Goal: Task Accomplishment & Management: Manage account settings

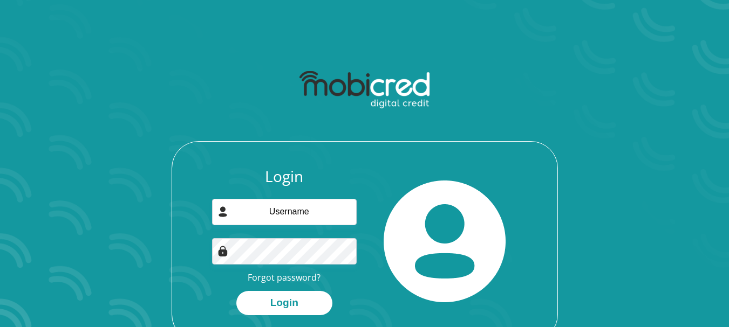
click at [274, 195] on div "Login Forgot password? Login" at bounding box center [284, 242] width 161 height 148
click at [276, 207] on input "email" at bounding box center [284, 212] width 145 height 26
type input "samventer14@gmail.com"
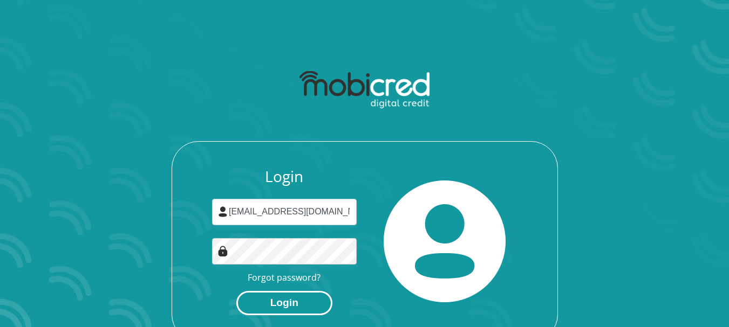
click at [299, 304] on button "Login" at bounding box center [284, 303] width 96 height 24
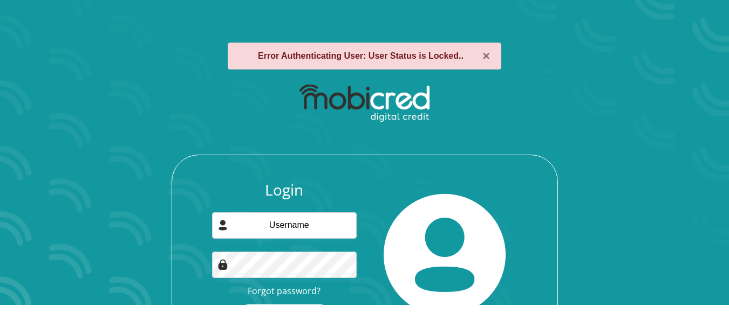
scroll to position [76, 0]
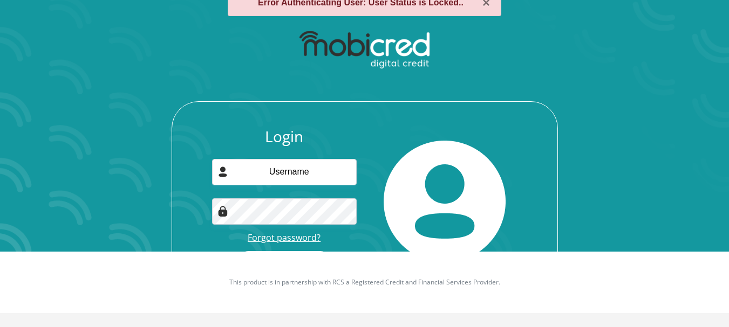
click at [305, 233] on link "Forgot password?" at bounding box center [284, 238] width 73 height 12
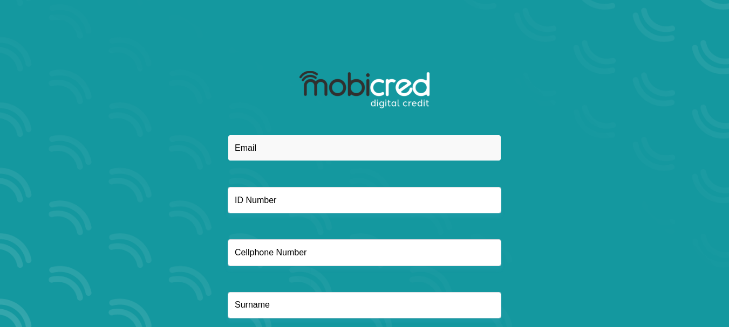
click at [262, 150] on input "email" at bounding box center [364, 148] width 273 height 26
type input "[EMAIL_ADDRESS][DOMAIN_NAME]"
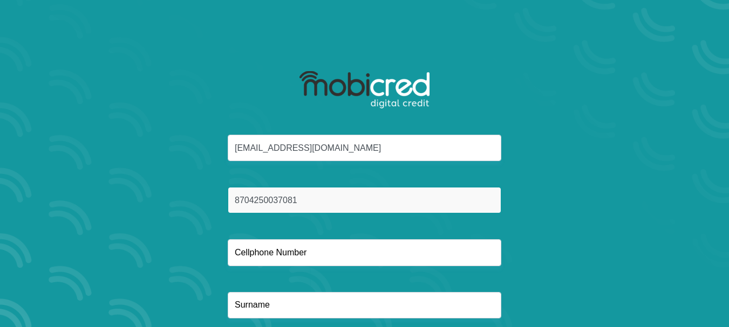
type input "8704250037081"
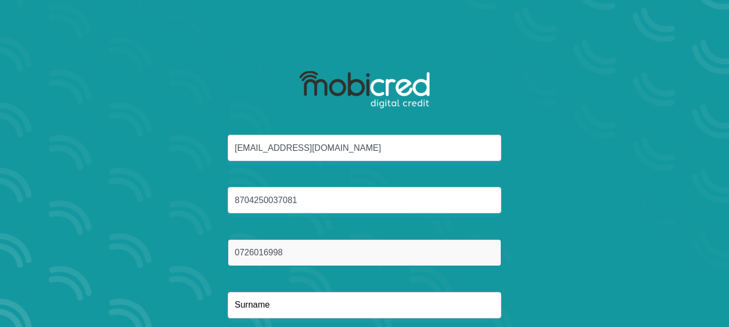
type input "0726016998"
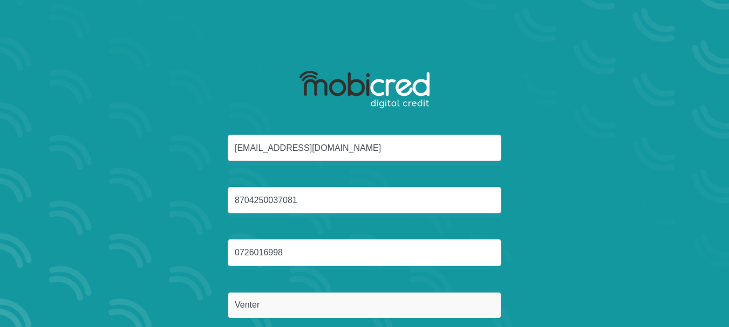
scroll to position [67, 0]
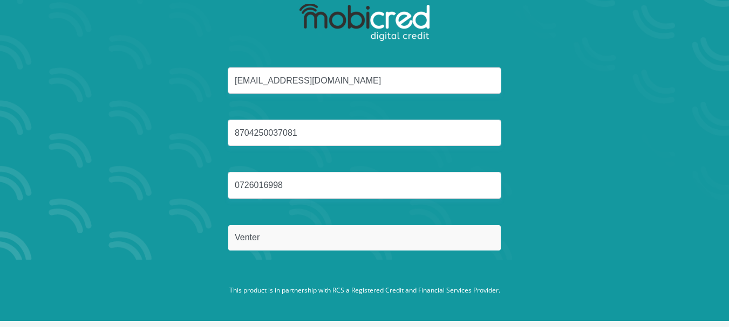
type input "Venter"
click at [269, 277] on button "Reset Password" at bounding box center [364, 289] width 191 height 24
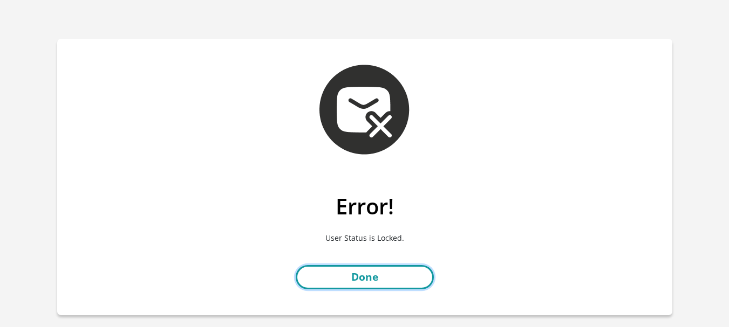
click at [375, 266] on link "Done" at bounding box center [365, 277] width 138 height 24
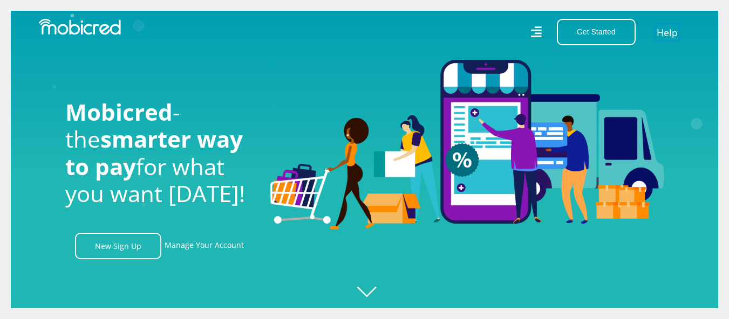
click at [670, 29] on link "Help" at bounding box center [667, 32] width 22 height 16
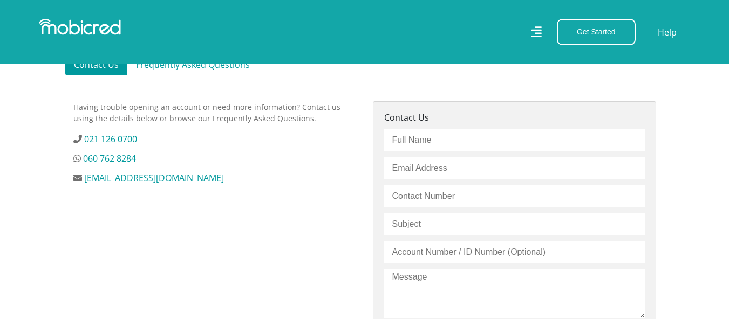
scroll to position [307, 0]
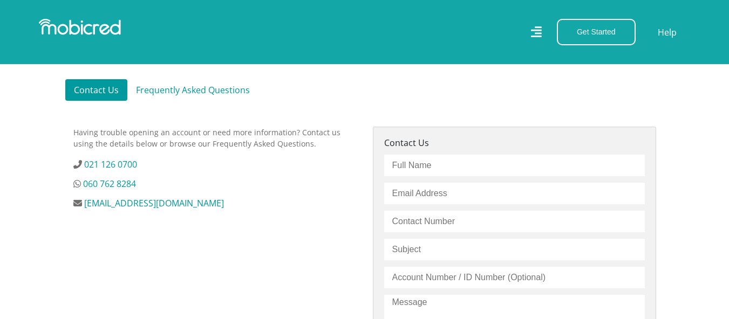
click at [728, 119] on html "Stores Categories Mall About Us For Merchants For Developers Help Sign Up Sign …" at bounding box center [364, 250] width 729 height 1114
